Goal: Task Accomplishment & Management: Use online tool/utility

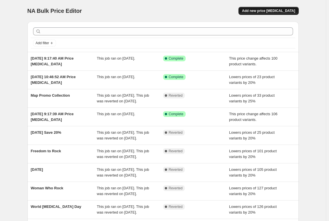
click at [272, 13] on span "Add new price [MEDICAL_DATA]" at bounding box center [268, 11] width 53 height 5
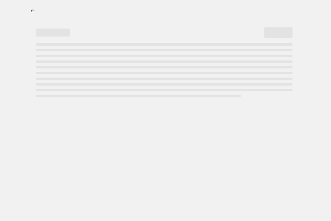
select select "percentage"
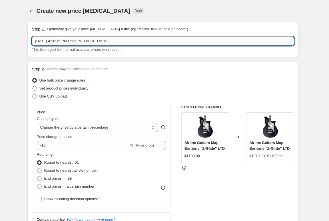
click at [84, 41] on input "[DATE] 4:20:15 PM Price [MEDICAL_DATA]" at bounding box center [163, 41] width 262 height 9
drag, startPoint x: 137, startPoint y: 43, endPoint x: 4, endPoint y: 32, distance: 133.6
click at [41, 41] on input "LEfty" at bounding box center [163, 41] width 262 height 9
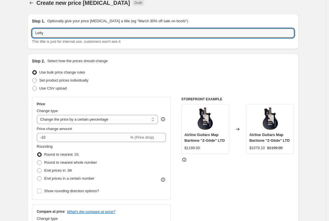
scroll to position [15, 0]
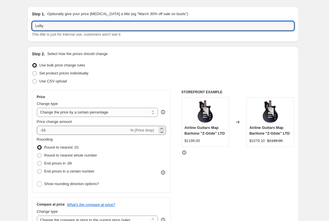
type input "Lefty"
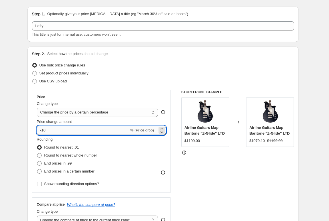
click at [67, 129] on input "-10" at bounding box center [83, 130] width 92 height 9
type input "-1"
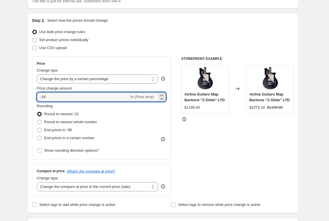
scroll to position [68, 0]
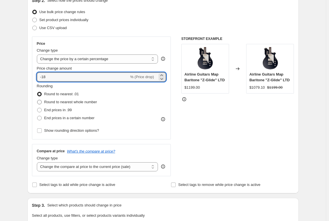
type input "-18"
click at [42, 102] on span at bounding box center [39, 102] width 5 height 5
click at [37, 100] on input "Round to nearest whole number" at bounding box center [37, 100] width 0 height 0
radio input "true"
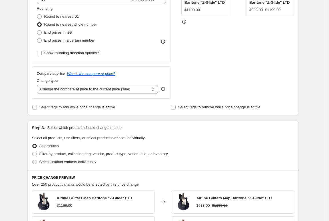
scroll to position [147, 0]
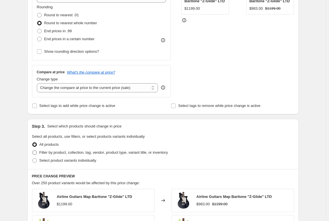
click at [35, 152] on span at bounding box center [34, 152] width 5 height 5
click at [33, 151] on input "Filter by product, collection, tag, vendor, product type, variant title, or inv…" at bounding box center [32, 150] width 0 height 0
radio input "true"
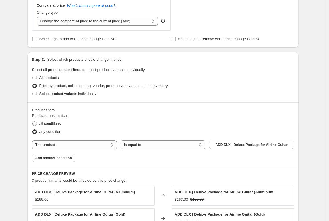
scroll to position [215, 0]
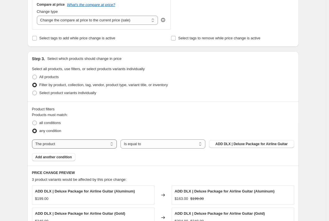
click at [92, 143] on select "The product The product's collection The product's tag The product's vendor The…" at bounding box center [74, 143] width 85 height 9
select select "collection"
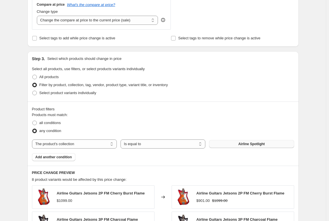
click at [236, 145] on button "Airline Spotlight" at bounding box center [251, 144] width 85 height 8
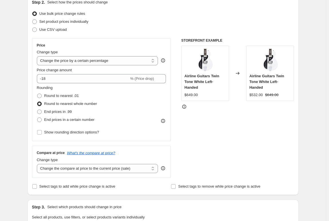
scroll to position [51, 0]
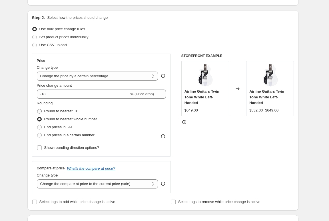
click at [72, 112] on span "Round to nearest .01" at bounding box center [61, 111] width 35 height 4
click at [37, 109] on input "Round to nearest .01" at bounding box center [37, 109] width 0 height 0
radio input "true"
click at [66, 119] on span "Round to nearest whole number" at bounding box center [70, 119] width 53 height 4
click at [37, 117] on input "Round to nearest whole number" at bounding box center [37, 117] width 0 height 0
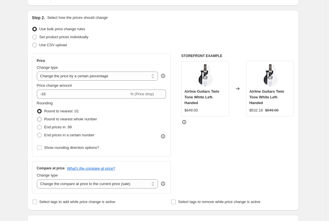
radio input "true"
click at [69, 129] on span "End prices in .99" at bounding box center [58, 127] width 28 height 4
click at [37, 125] on input "End prices in .99" at bounding box center [37, 125] width 0 height 0
radio input "true"
click at [70, 120] on span "Round to nearest whole number" at bounding box center [70, 119] width 53 height 4
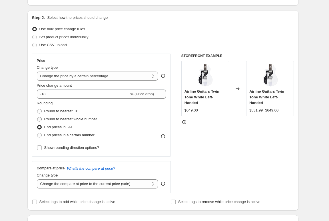
click at [37, 117] on input "Round to nearest whole number" at bounding box center [37, 117] width 0 height 0
radio input "true"
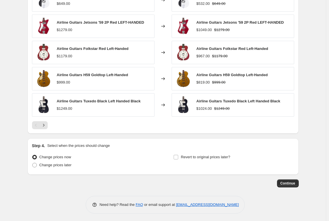
scroll to position [412, 0]
click at [178, 157] on input "Revert to original prices later?" at bounding box center [175, 157] width 5 height 5
checkbox input "true"
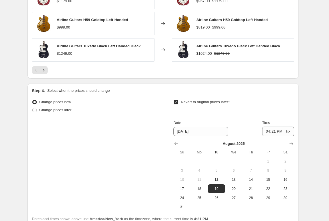
scroll to position [467, 0]
click at [268, 131] on input "16:21" at bounding box center [278, 132] width 32 height 10
click at [272, 131] on input "12:21" at bounding box center [278, 132] width 32 height 10
click at [280, 131] on input "12:00" at bounding box center [278, 132] width 32 height 10
type input "00:00"
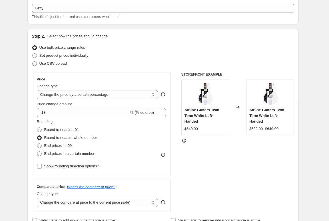
scroll to position [0, 0]
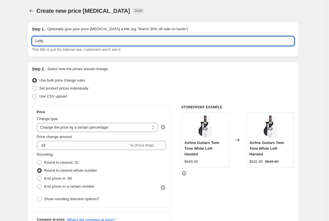
click at [54, 43] on input "Lefty" at bounding box center [163, 41] width 262 height 9
drag, startPoint x: 60, startPoint y: 43, endPoint x: 19, endPoint y: 37, distance: 41.5
paste input "International Left Handers Da"
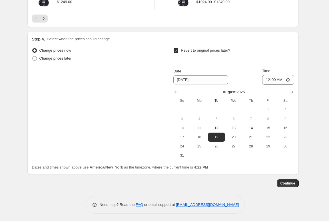
scroll to position [519, 0]
type input "International Left Handers Day"
click at [268, 79] on input "00:00" at bounding box center [278, 80] width 32 height 10
type input "01:00"
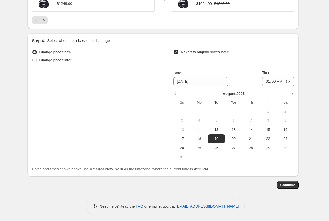
scroll to position [518, 0]
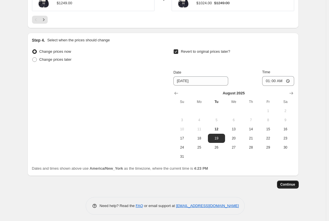
click at [292, 185] on span "Continue" at bounding box center [287, 184] width 15 height 5
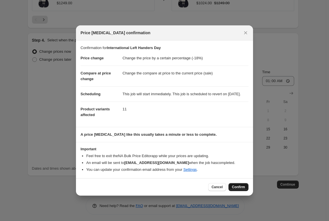
click at [242, 189] on span "Confirm" at bounding box center [238, 187] width 13 height 5
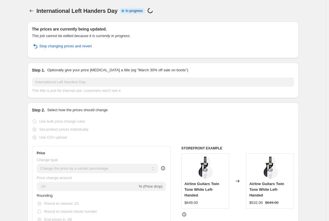
select select "percentage"
select select "collection"
